Goal: Find specific page/section: Find specific page/section

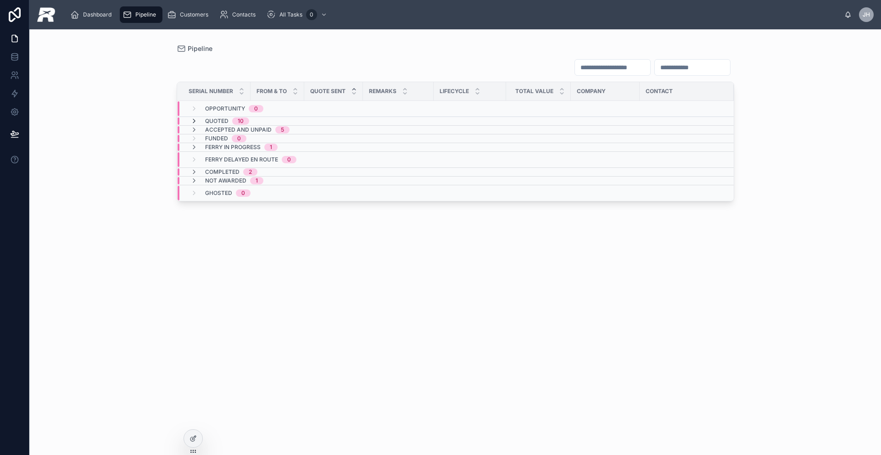
click at [195, 120] on icon at bounding box center [193, 120] width 7 height 7
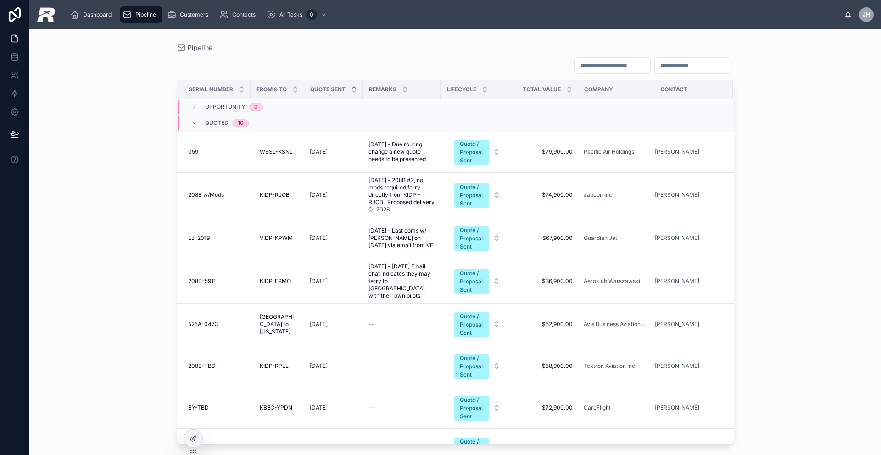
click at [356, 87] on icon at bounding box center [354, 87] width 6 height 6
click at [187, 123] on div "Quoted 10" at bounding box center [219, 123] width 81 height 15
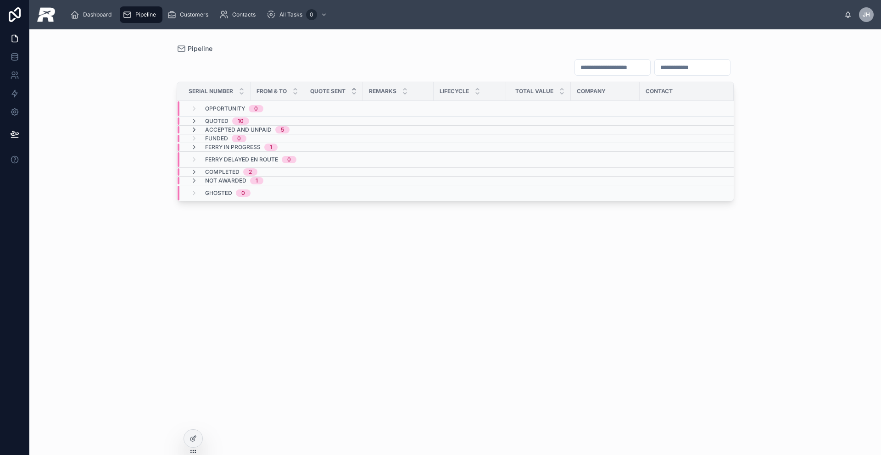
click at [194, 129] on icon at bounding box center [193, 129] width 7 height 7
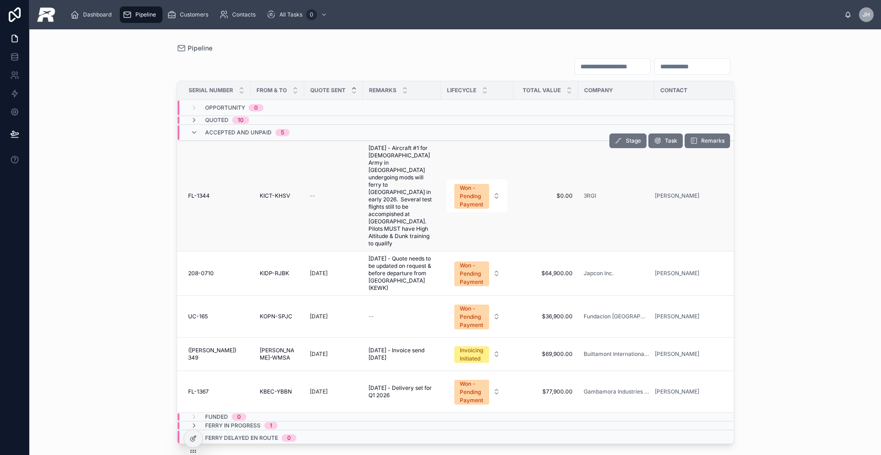
scroll to position [7, 0]
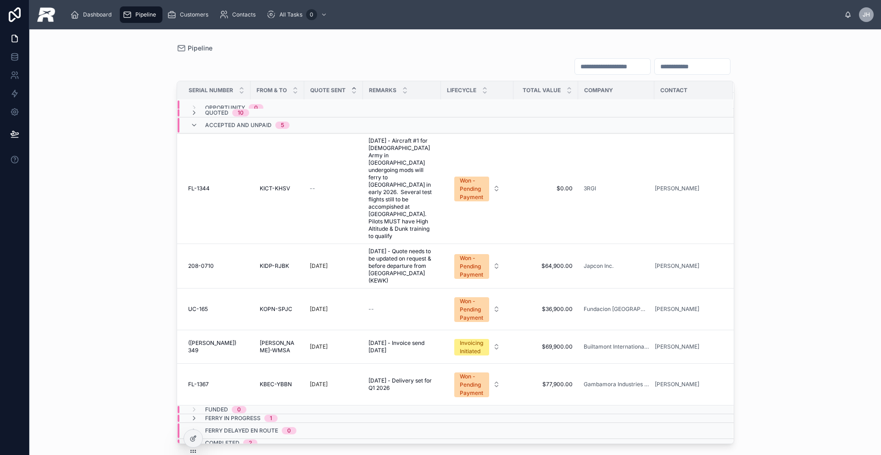
click at [197, 123] on div "Accepted and Unpaid 5" at bounding box center [239, 125] width 99 height 15
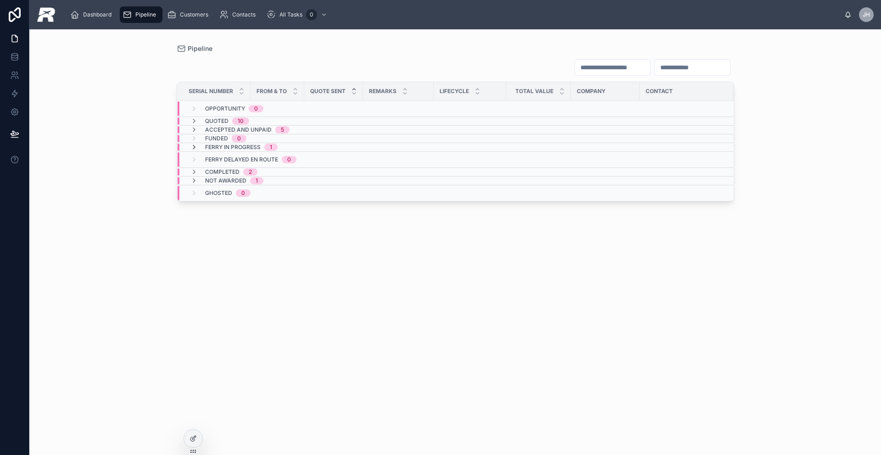
click at [193, 145] on icon at bounding box center [193, 147] width 7 height 7
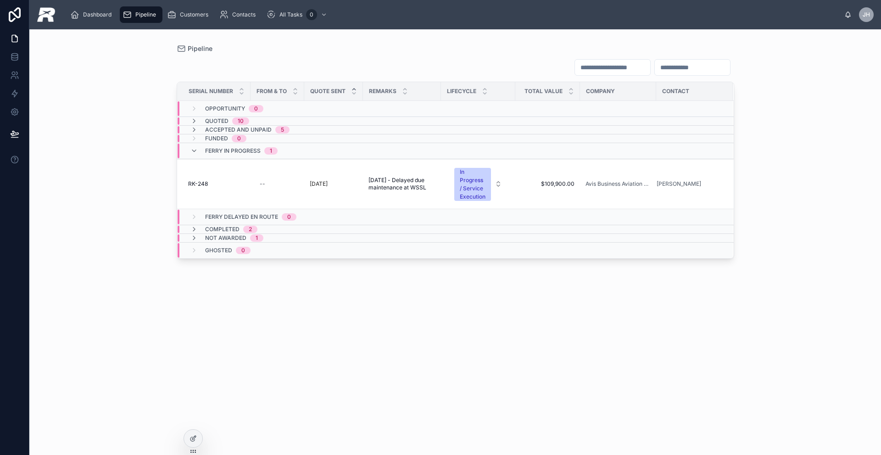
click at [193, 145] on div "Ferry in Progress 1" at bounding box center [233, 151] width 87 height 15
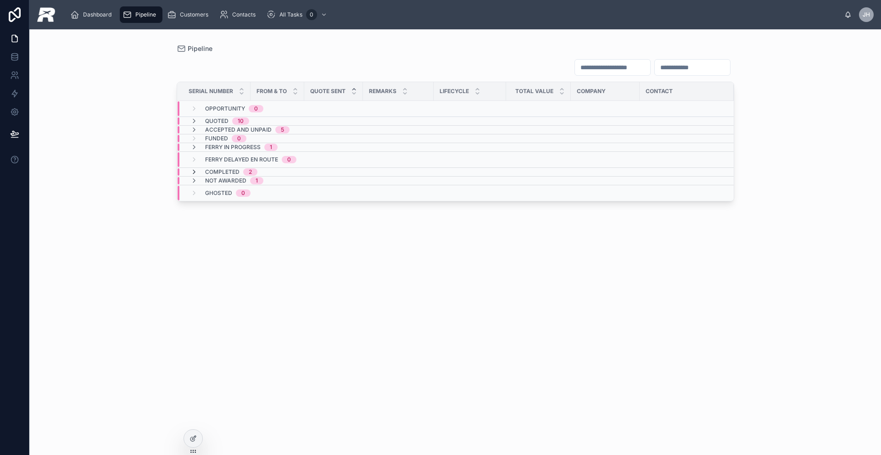
click at [193, 170] on icon at bounding box center [193, 171] width 7 height 7
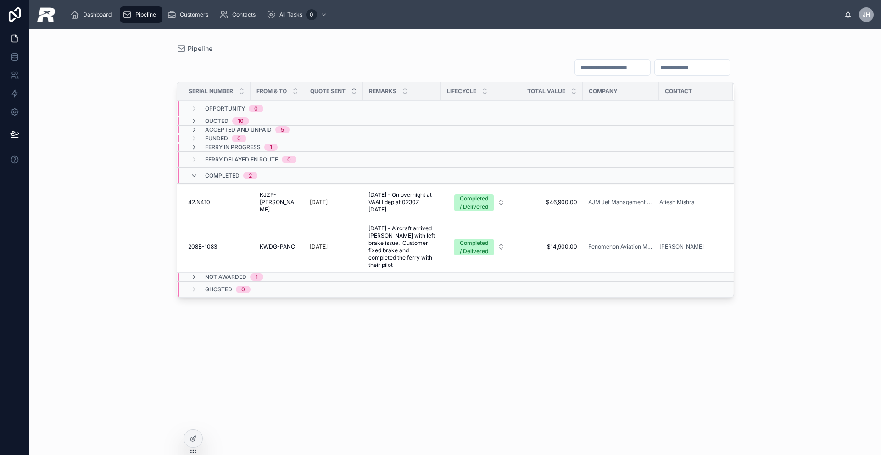
click at [193, 170] on div "Completed 2" at bounding box center [223, 175] width 67 height 15
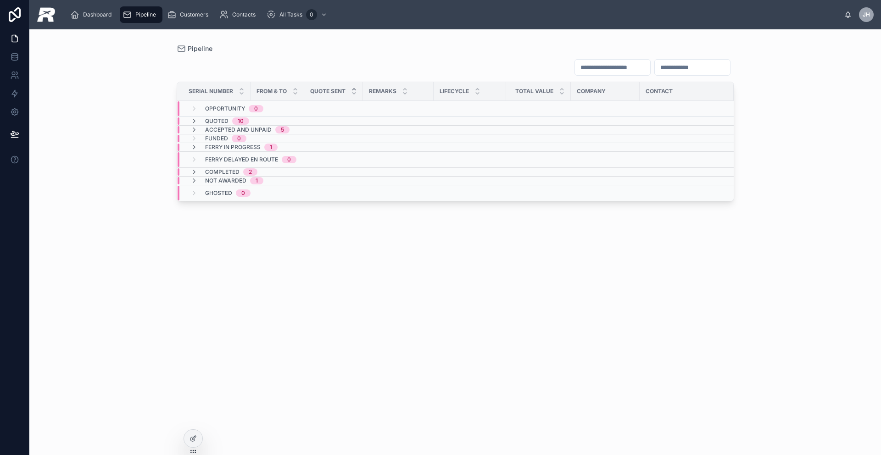
click at [230, 181] on span "Not Awarded" at bounding box center [225, 180] width 41 height 7
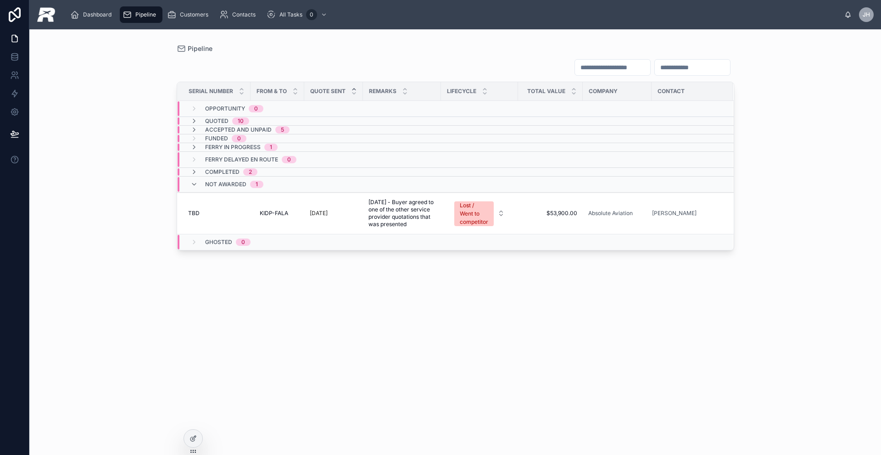
click at [230, 181] on span "Not Awarded" at bounding box center [225, 184] width 41 height 7
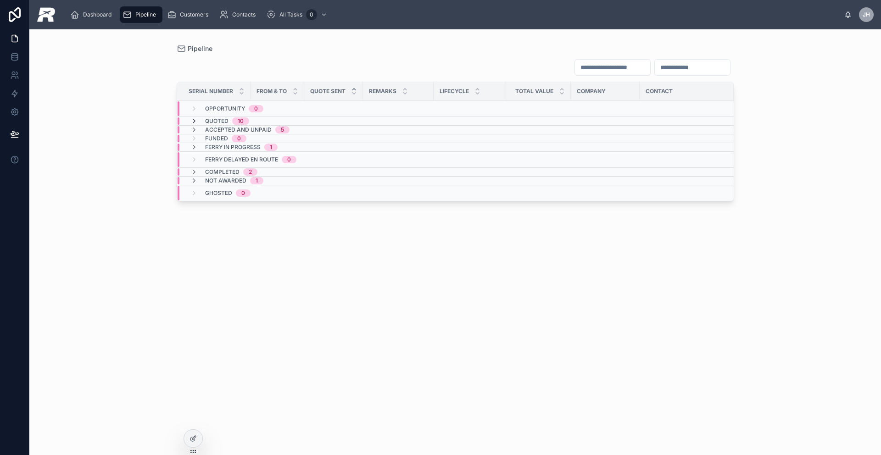
click at [195, 118] on icon at bounding box center [193, 120] width 7 height 7
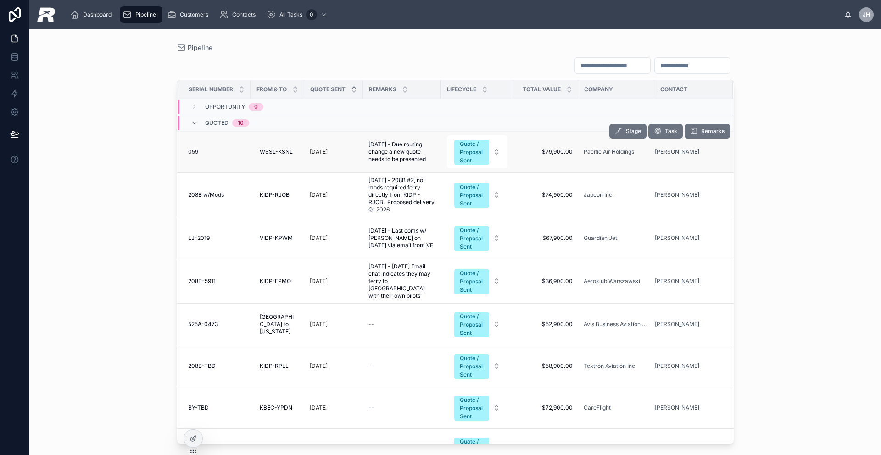
click at [419, 163] on span "[DATE] - Due routing change a new quote needs to be presented" at bounding box center [401, 152] width 67 height 22
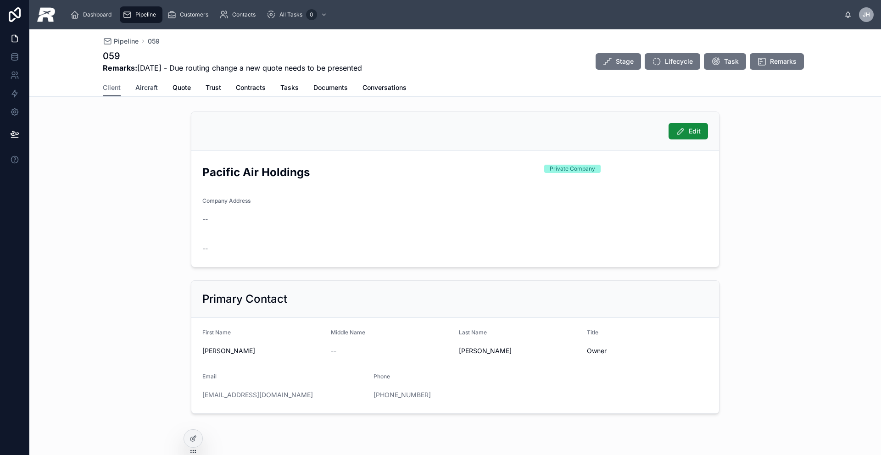
click at [145, 87] on span "Aircraft" at bounding box center [146, 87] width 22 height 9
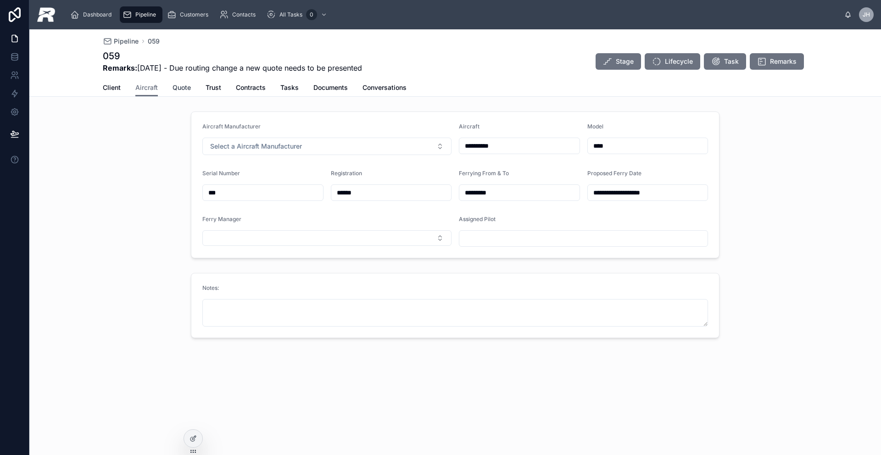
click at [190, 84] on span "Quote" at bounding box center [182, 87] width 18 height 9
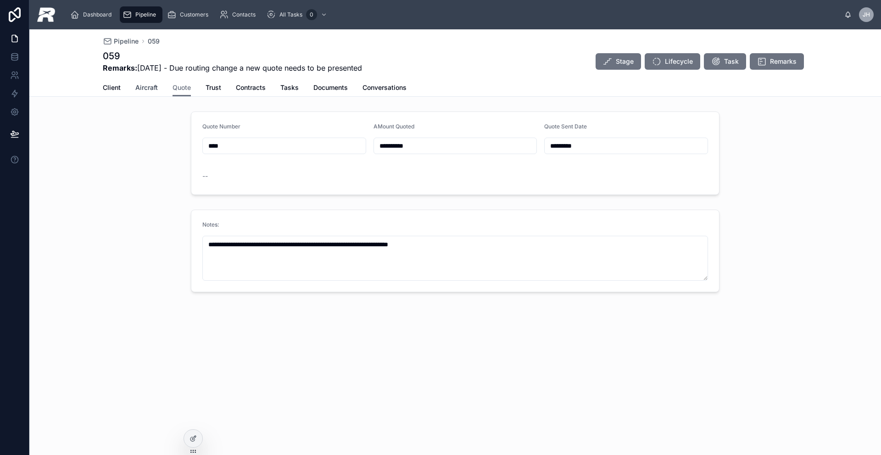
click at [149, 90] on span "Aircraft" at bounding box center [146, 87] width 22 height 9
